Goal: Task Accomplishment & Management: Manage account settings

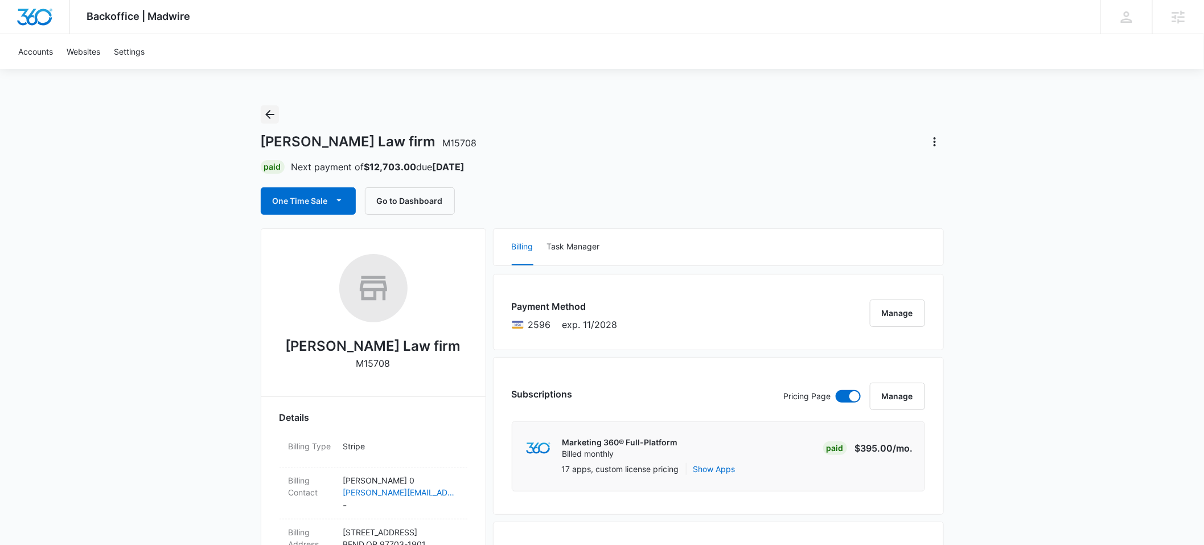
click at [274, 116] on icon "Back" at bounding box center [270, 115] width 14 height 14
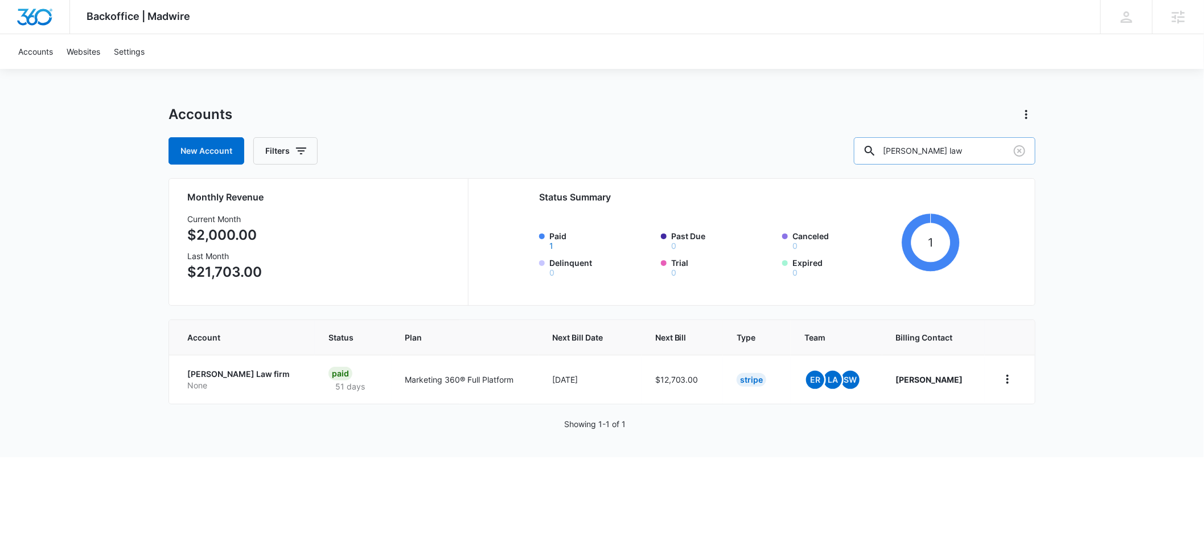
drag, startPoint x: 966, startPoint y: 152, endPoint x: 911, endPoint y: 154, distance: 55.8
click at [911, 154] on input "[PERSON_NAME] law" at bounding box center [945, 150] width 182 height 27
type input "sparkling windows"
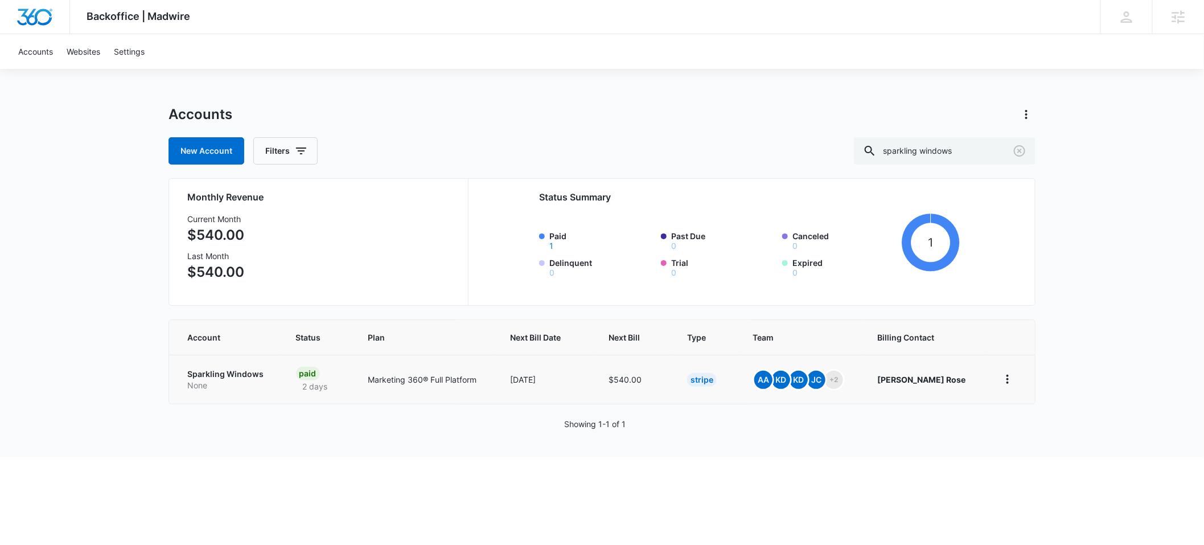
click at [222, 376] on p "Sparkling Windows" at bounding box center [227, 373] width 81 height 11
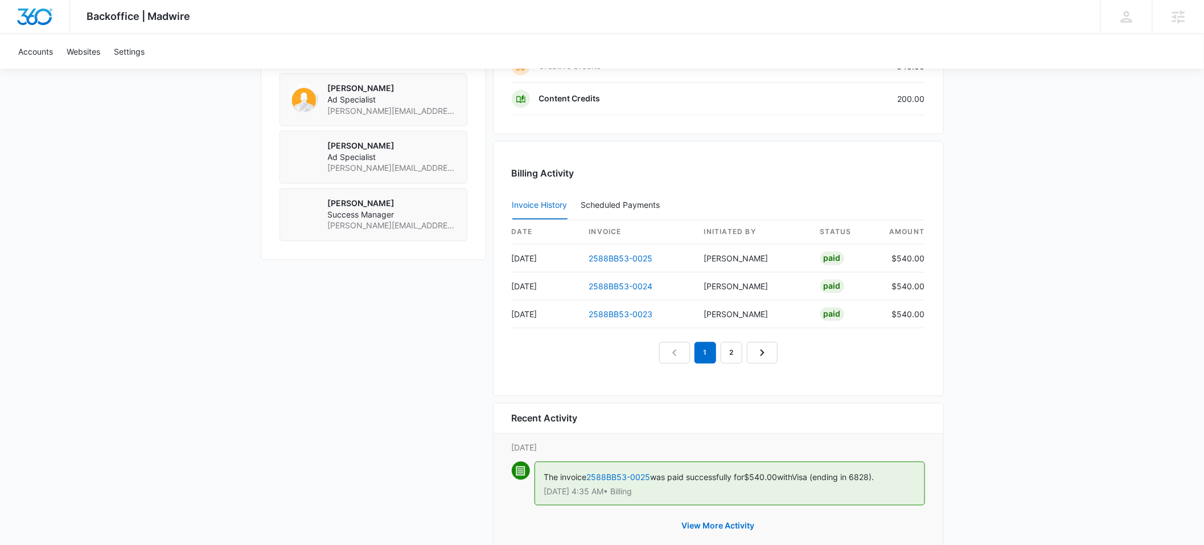
scroll to position [1061, 0]
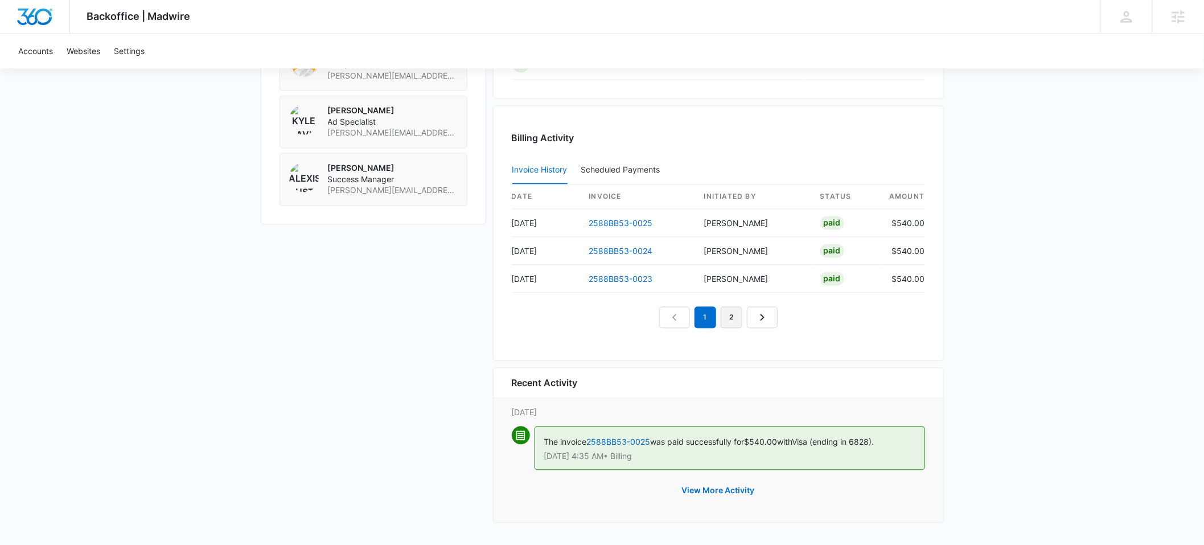
click at [730, 316] on link "2" at bounding box center [731, 318] width 22 height 22
click at [740, 317] on link "3" at bounding box center [745, 318] width 22 height 22
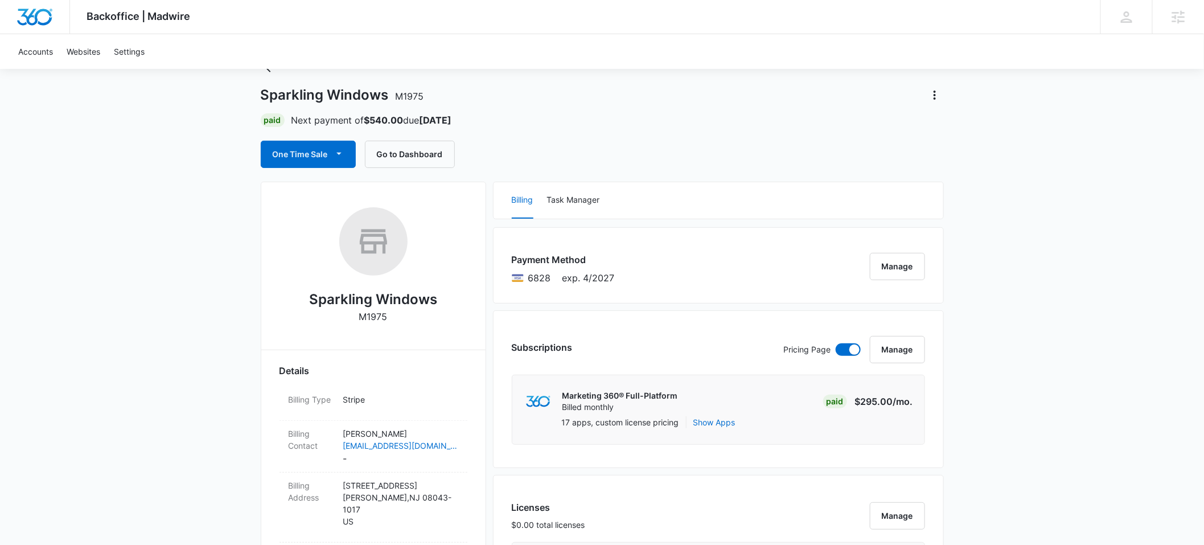
scroll to position [30, 0]
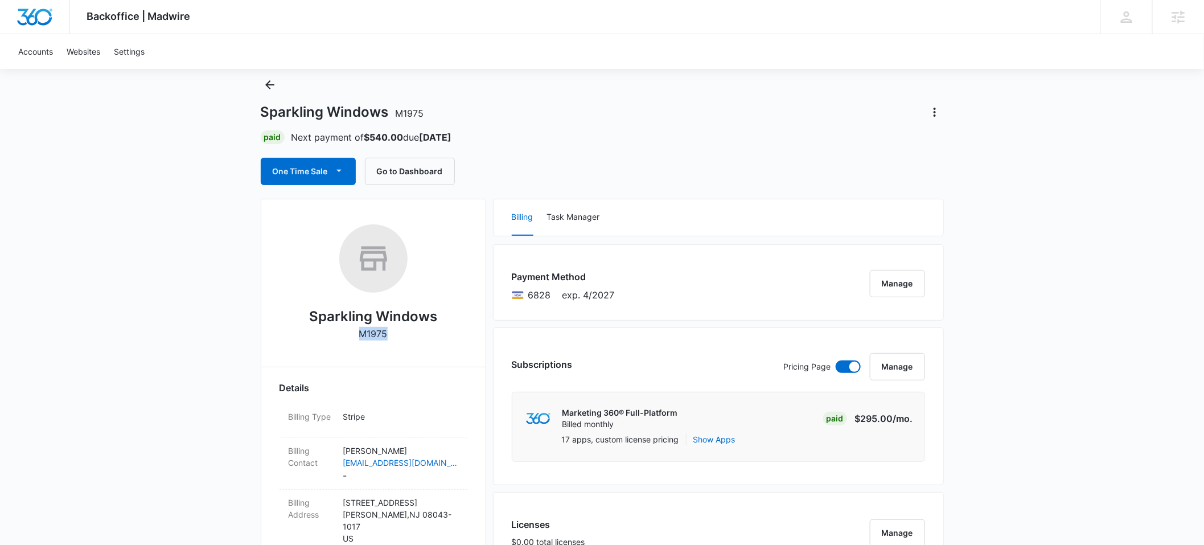
drag, startPoint x: 392, startPoint y: 335, endPoint x: 364, endPoint y: 332, distance: 28.6
click at [362, 332] on div "Sparkling Windows M1975" at bounding box center [373, 286] width 188 height 124
copy p "M1975"
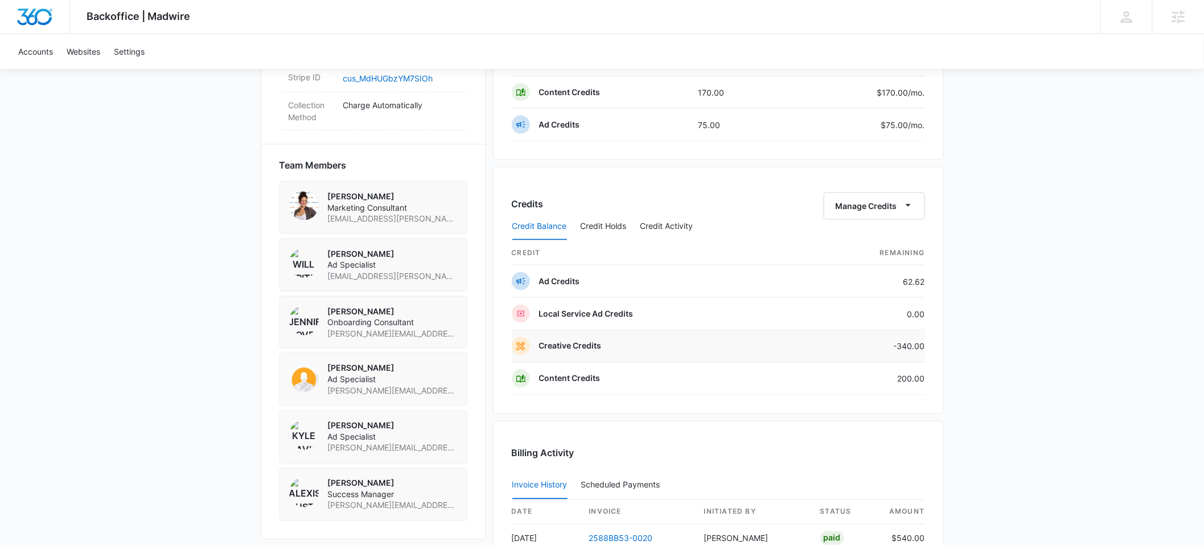
scroll to position [766, 0]
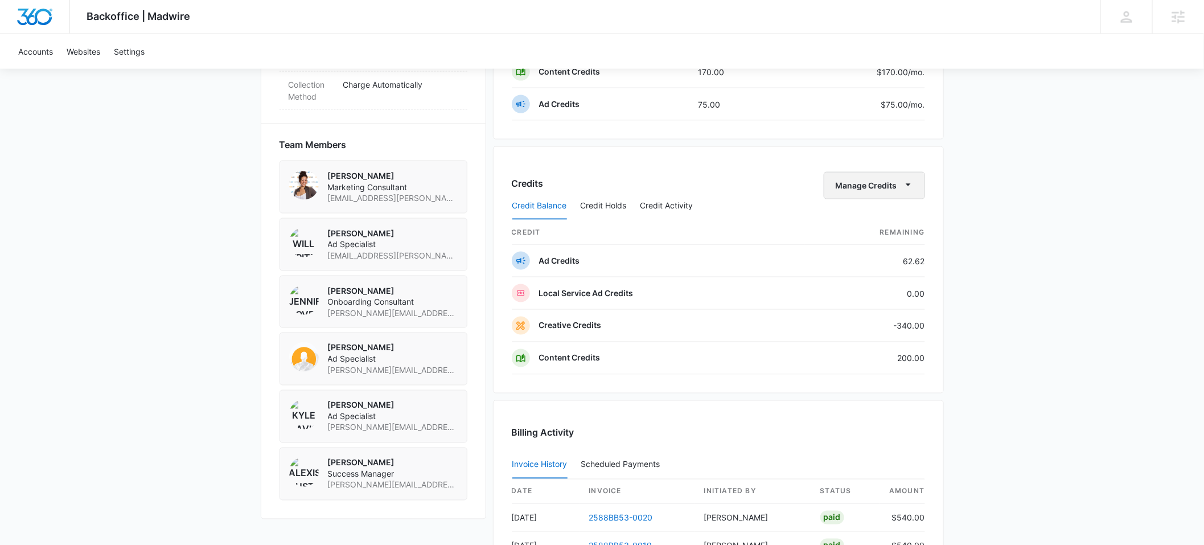
click at [911, 188] on icon "button" at bounding box center [908, 185] width 12 height 12
click at [851, 221] on div "Transfer Credits" at bounding box center [868, 223] width 60 height 8
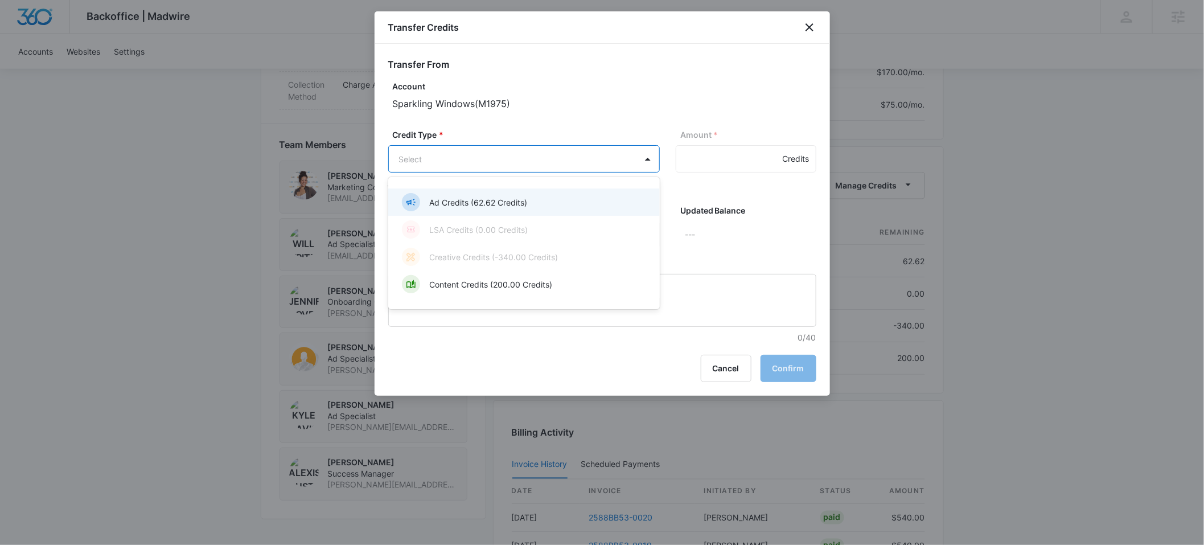
click at [629, 160] on body "Backoffice | Madwire Apps Settings ER [PERSON_NAME] [PERSON_NAME][EMAIL_ADDRESS…" at bounding box center [602, 36] width 1204 height 1605
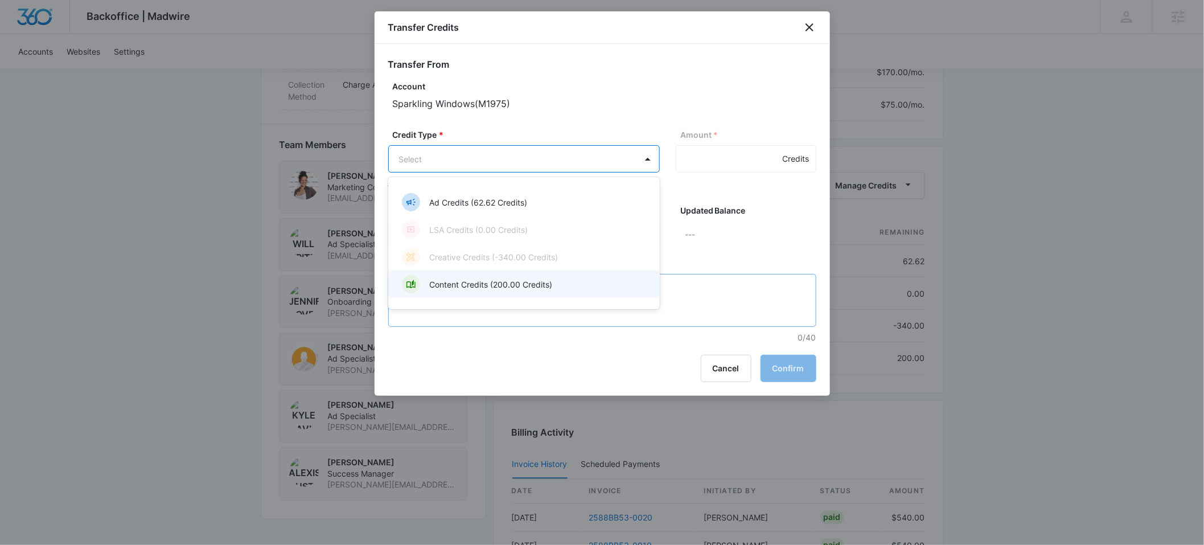
click at [525, 282] on p "Content Credits (200.00 Credits)" at bounding box center [490, 284] width 123 height 12
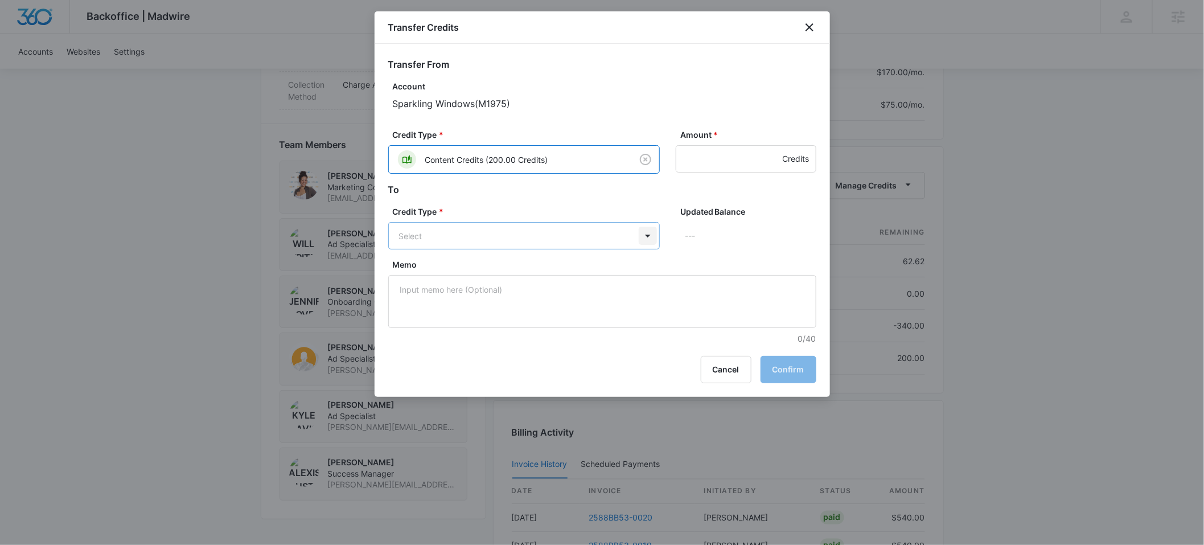
click at [650, 234] on body "Backoffice | Madwire Apps Settings ER [PERSON_NAME] [PERSON_NAME][EMAIL_ADDRESS…" at bounding box center [602, 36] width 1204 height 1605
click at [538, 275] on p "Creative Credits (-340.00 Credits)" at bounding box center [493, 279] width 129 height 12
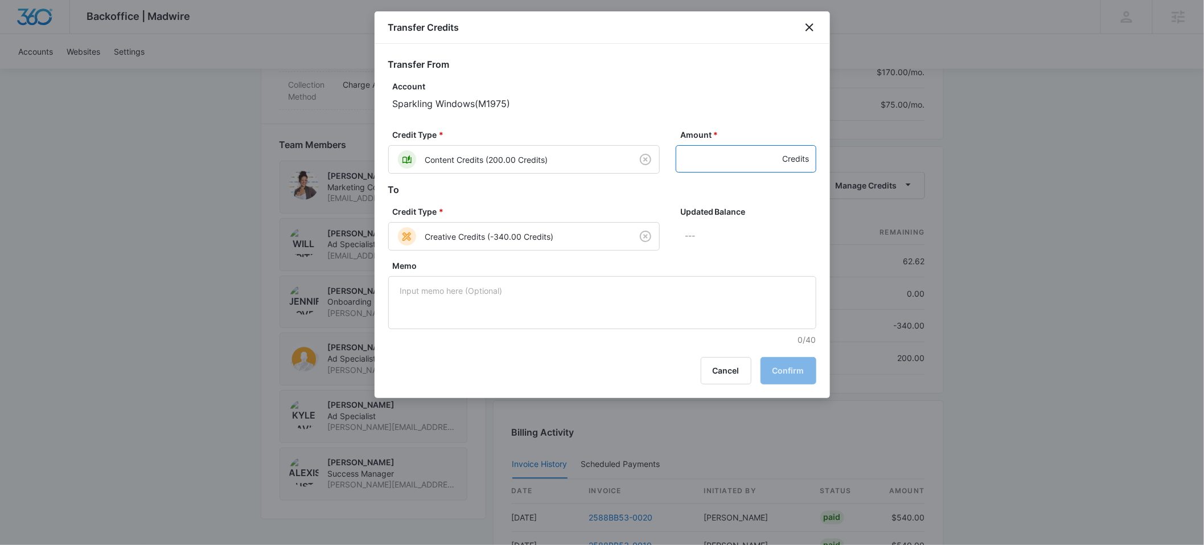
click at [714, 158] on input "Amount *" at bounding box center [745, 158] width 141 height 27
type input "200"
click at [779, 223] on p "-140 Credits" at bounding box center [750, 235] width 131 height 27
click at [781, 369] on button "Confirm" at bounding box center [788, 370] width 56 height 27
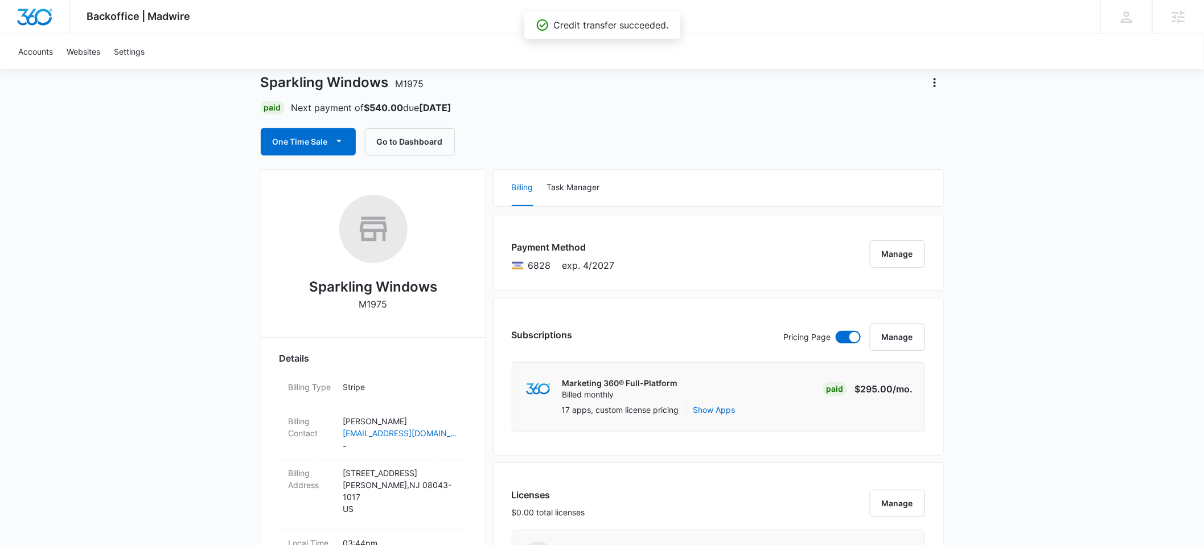
scroll to position [0, 0]
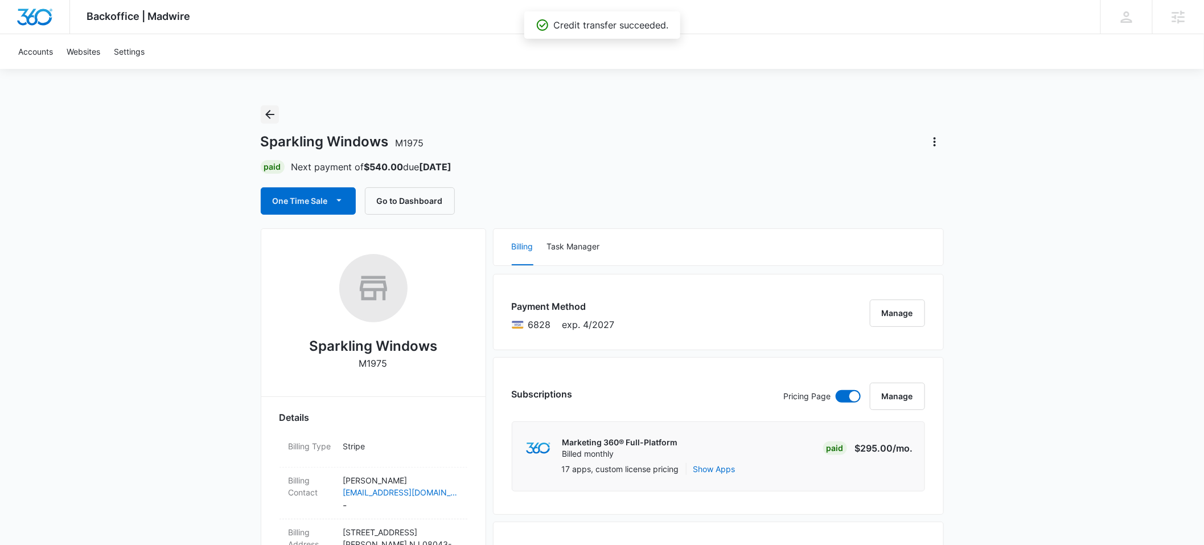
click at [270, 115] on icon "Back" at bounding box center [270, 115] width 14 height 14
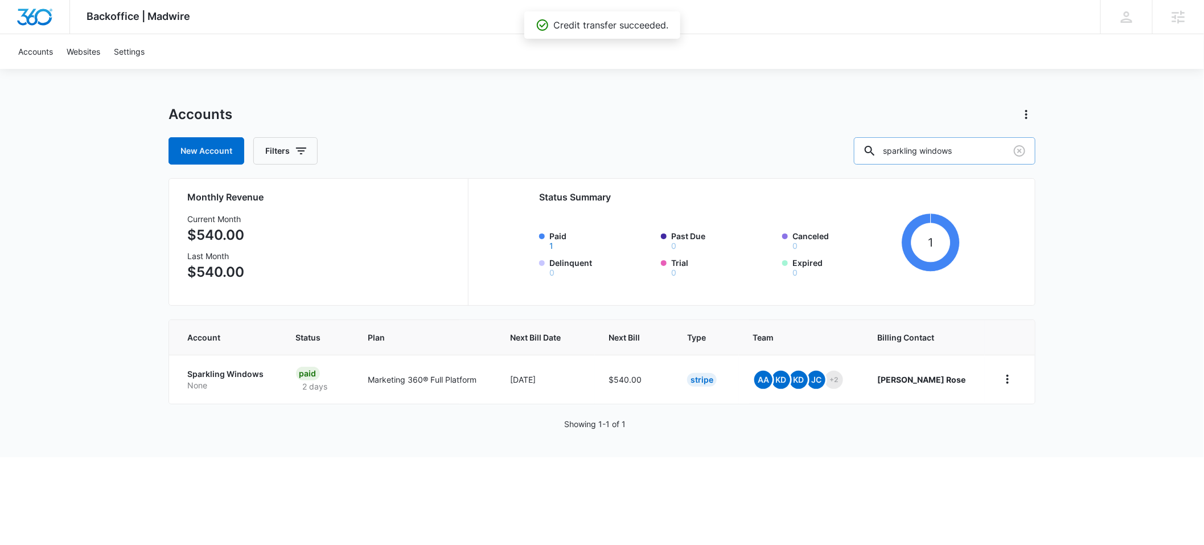
drag, startPoint x: 997, startPoint y: 149, endPoint x: 893, endPoint y: 153, distance: 103.6
click at [893, 153] on div "sparkling windows" at bounding box center [945, 150] width 182 height 27
type input "[PERSON_NAME]"
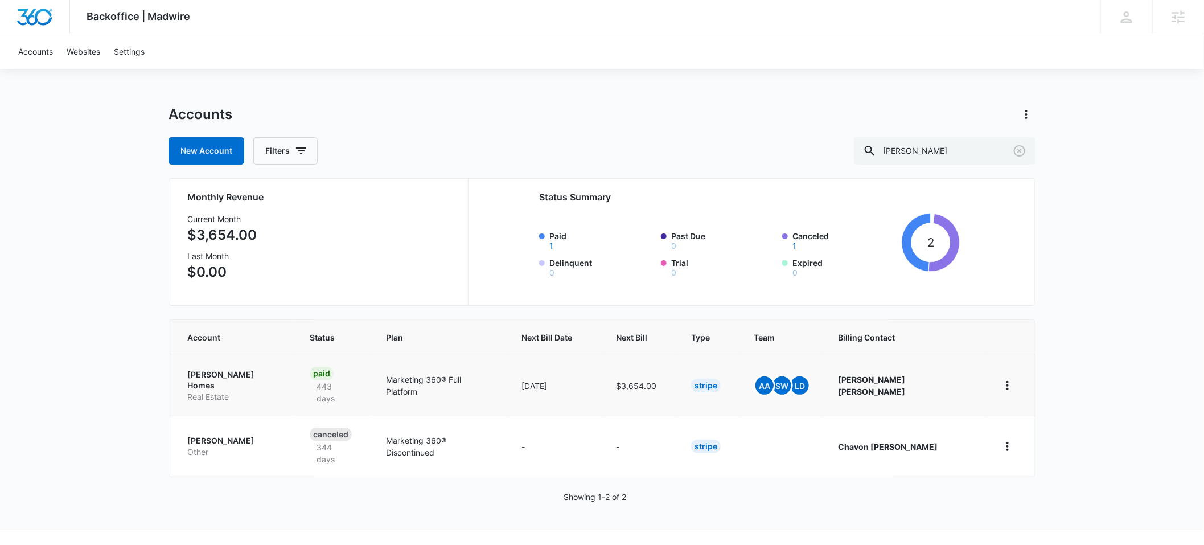
click at [203, 372] on p "[PERSON_NAME] Homes" at bounding box center [234, 380] width 95 height 22
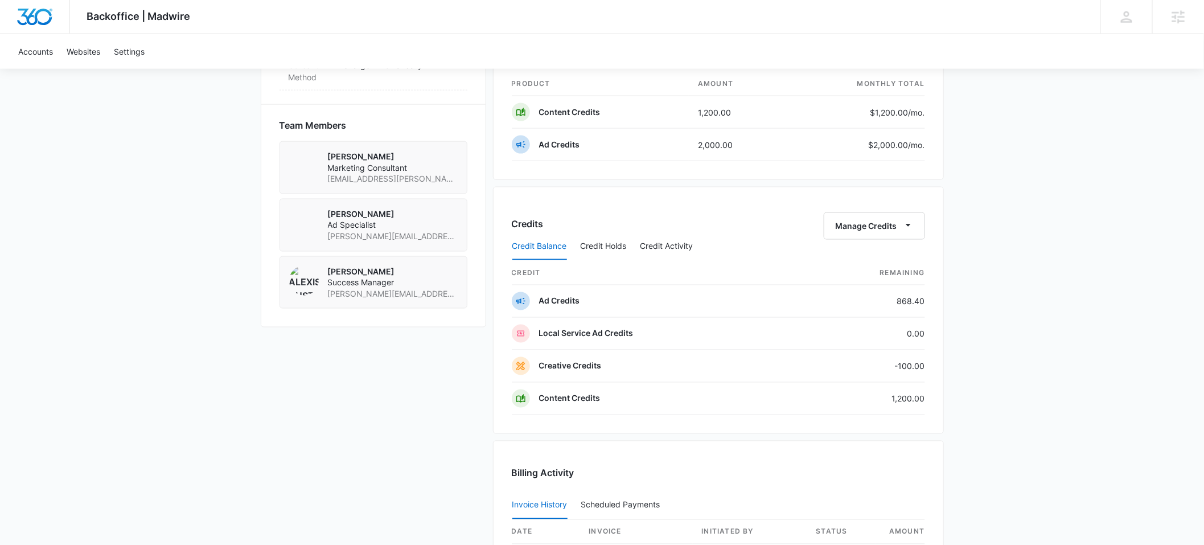
scroll to position [776, 0]
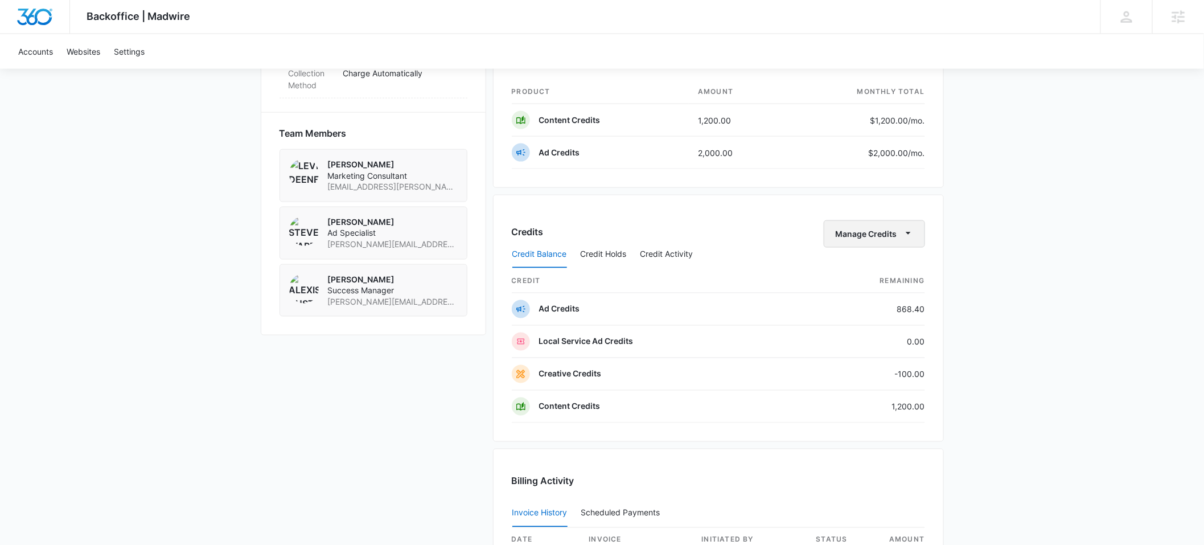
click at [909, 233] on icon "button" at bounding box center [907, 233] width 5 height 2
click at [860, 264] on button "Transfer Credits" at bounding box center [875, 271] width 101 height 17
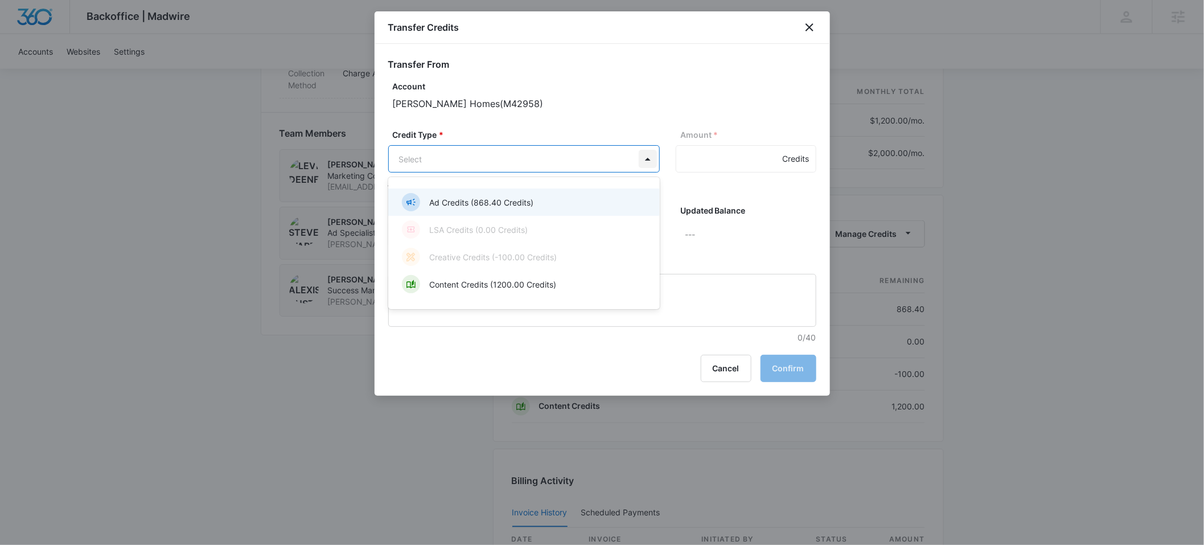
click at [644, 158] on body "Backoffice | Madwire Apps Settings ER [PERSON_NAME] [PERSON_NAME][EMAIL_ADDRESS…" at bounding box center [602, 36] width 1204 height 1624
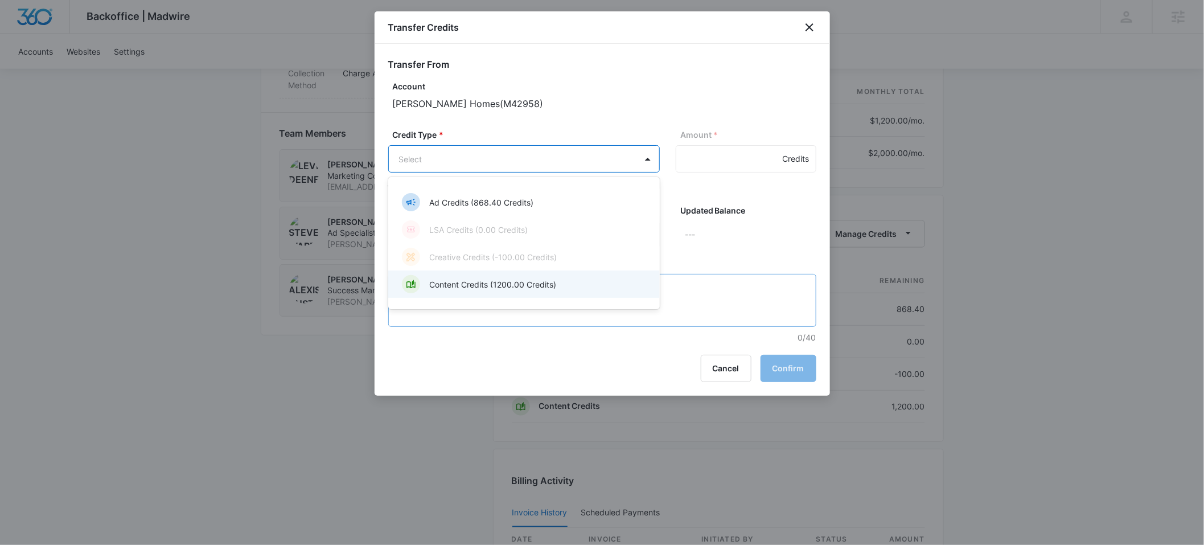
drag, startPoint x: 480, startPoint y: 282, endPoint x: 489, endPoint y: 281, distance: 9.7
click at [482, 282] on p "Content Credits (1200.00 Credits)" at bounding box center [492, 284] width 127 height 12
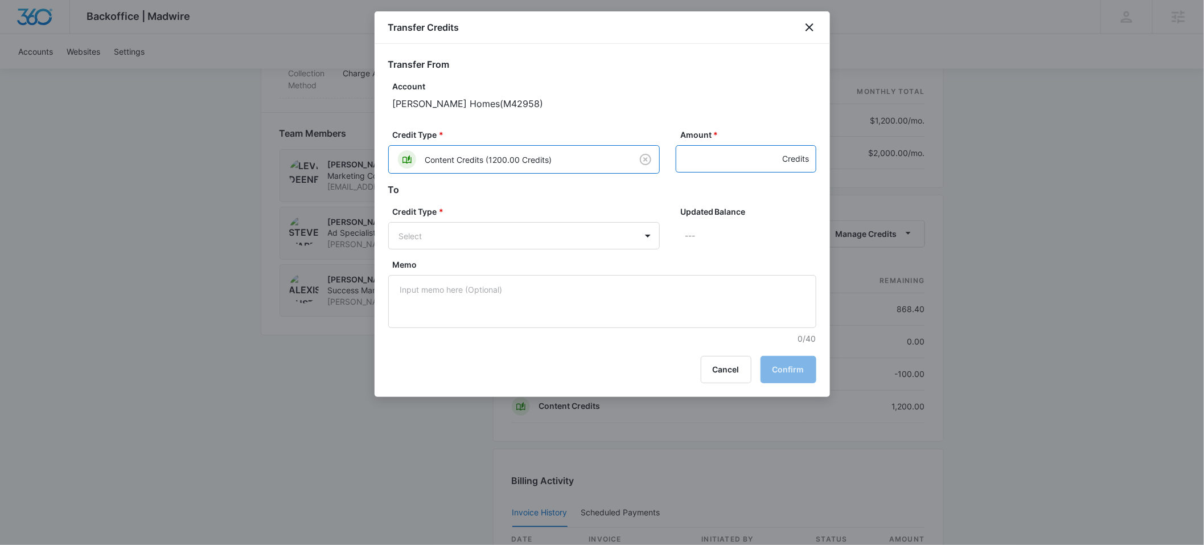
click at [690, 161] on input "Amount *" at bounding box center [745, 158] width 141 height 27
type input "100"
click at [647, 230] on body "Backoffice | Madwire Apps Settings ER [PERSON_NAME] [PERSON_NAME][EMAIL_ADDRESS…" at bounding box center [602, 36] width 1204 height 1624
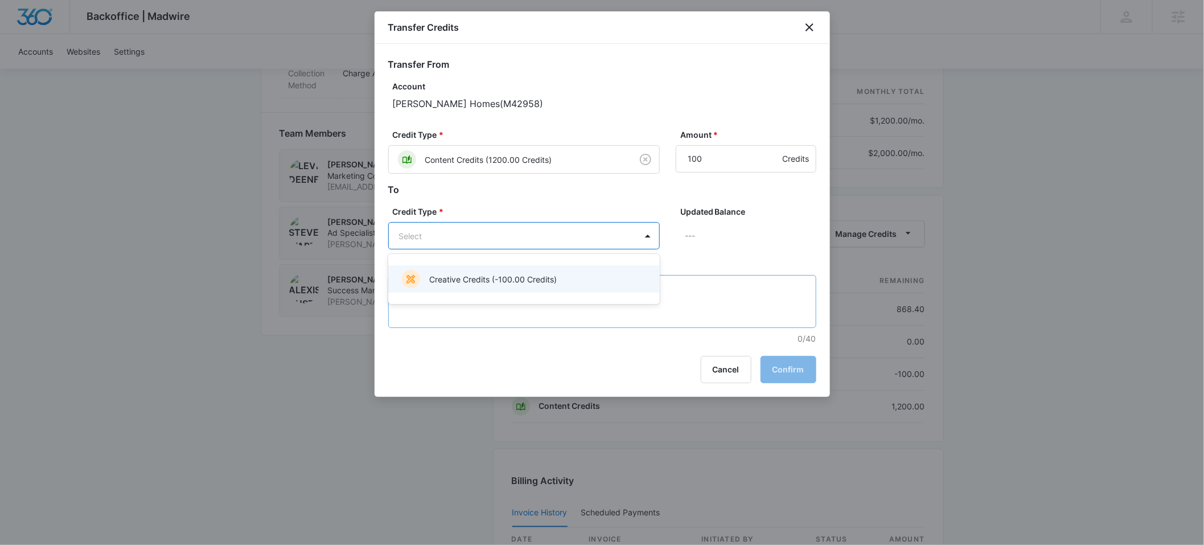
drag, startPoint x: 555, startPoint y: 283, endPoint x: 605, endPoint y: 290, distance: 51.1
click at [558, 281] on div "Creative Credits (-100.00 Credits)" at bounding box center [523, 279] width 242 height 18
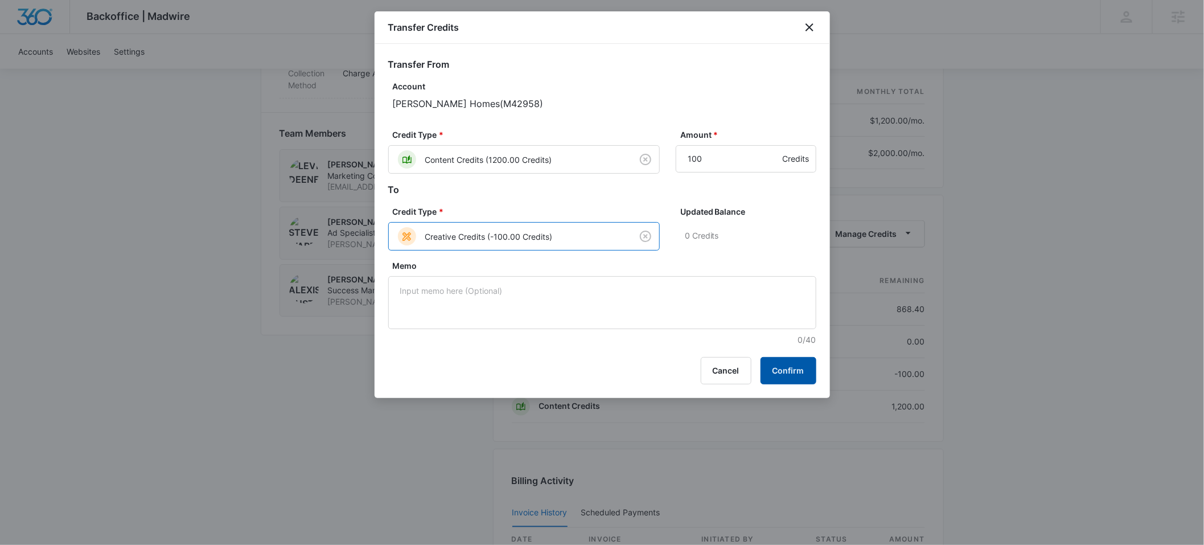
click at [778, 373] on button "Confirm" at bounding box center [788, 370] width 56 height 27
